Goal: Navigation & Orientation: Find specific page/section

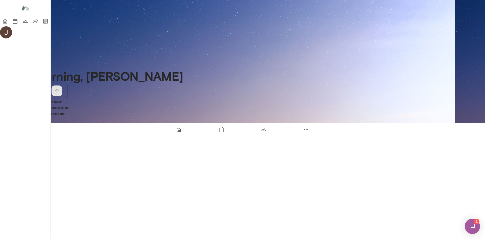
click at [12, 24] on icon "Sessions" at bounding box center [15, 21] width 6 height 6
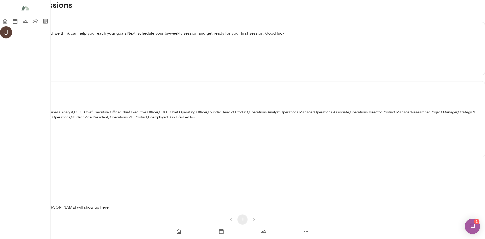
click at [47, 22] on button "Past" at bounding box center [36, 16] width 23 height 12
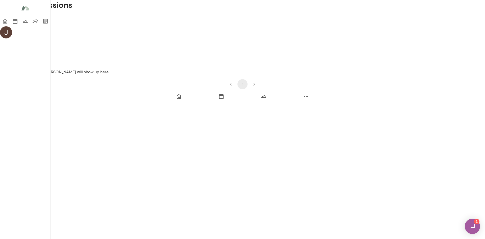
click at [25, 22] on button "Upcoming" at bounding box center [12, 16] width 25 height 12
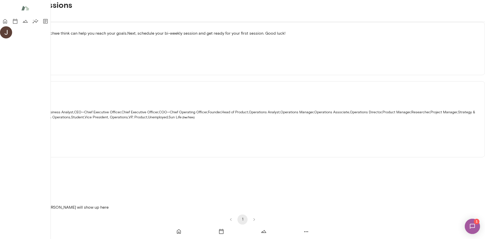
scroll to position [38, 0]
click at [7, 23] on icon "Home" at bounding box center [5, 21] width 4 height 5
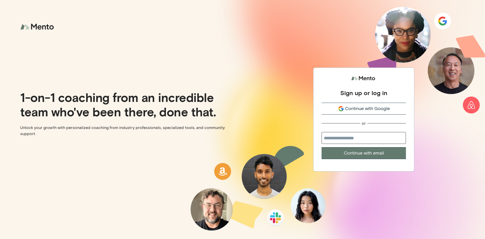
click at [365, 108] on span "Continue with Google" at bounding box center [367, 108] width 45 height 7
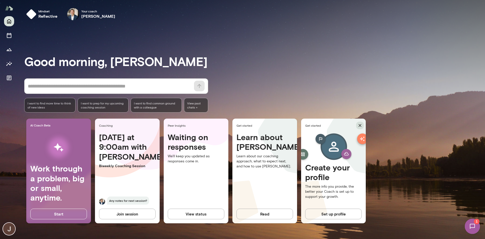
click at [361, 124] on icon "button" at bounding box center [360, 125] width 3 height 3
